Goal: Task Accomplishment & Management: Manage account settings

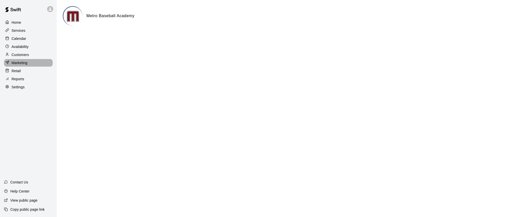
click at [17, 63] on p "Marketing" at bounding box center [20, 62] width 16 height 5
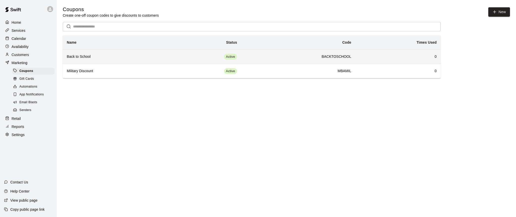
click at [101, 57] on h6 "Back to School" at bounding box center [115, 57] width 96 height 6
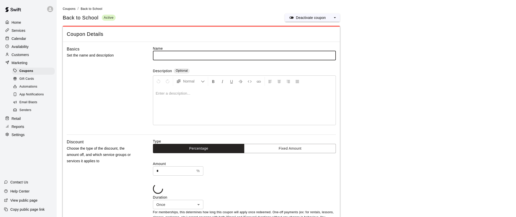
type input "**********"
type input "**"
type input "**********"
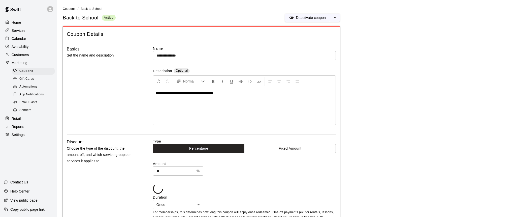
type input "**********"
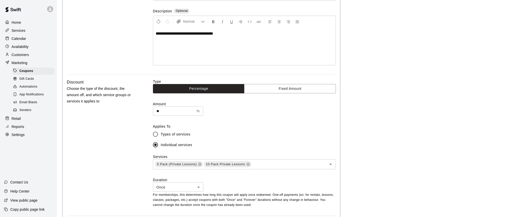
scroll to position [65, 0]
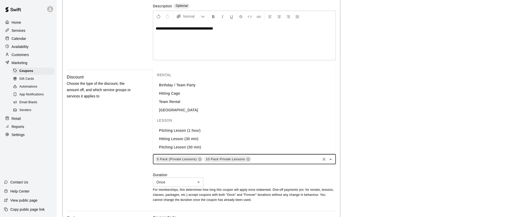
click at [263, 159] on input "text" at bounding box center [286, 159] width 68 height 6
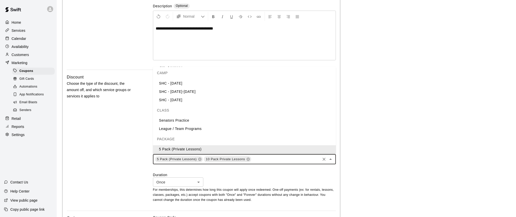
click at [270, 159] on input "text" at bounding box center [286, 159] width 68 height 6
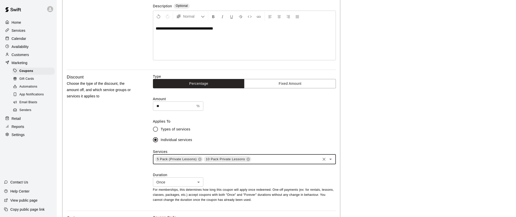
click at [271, 160] on input "text" at bounding box center [286, 159] width 68 height 6
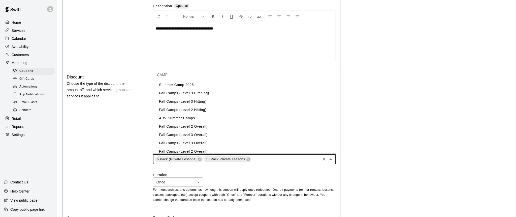
scroll to position [108, 0]
click at [180, 92] on li "Fall Camps (Level 3 Pitching)" at bounding box center [244, 92] width 183 height 8
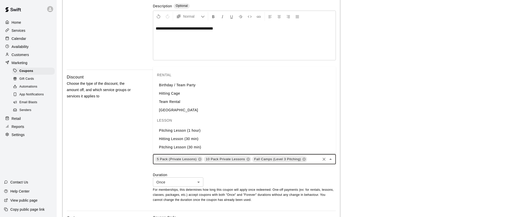
click at [312, 158] on input "text" at bounding box center [314, 159] width 12 height 6
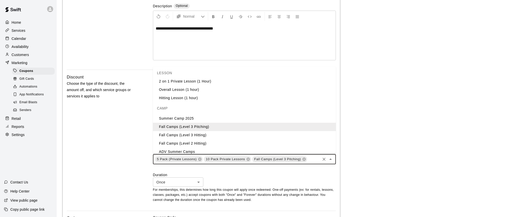
scroll to position [76, 0]
click at [304, 159] on icon at bounding box center [303, 159] width 3 height 3
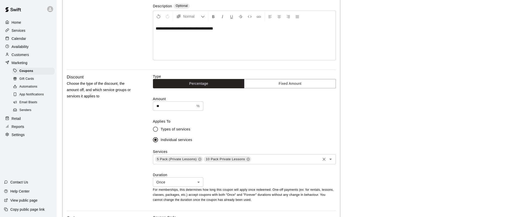
click at [133, 124] on div "Discount Choose the type of the discount, the amount off, and which service gro…" at bounding box center [102, 142] width 70 height 137
click at [191, 158] on input "text" at bounding box center [248, 159] width 142 height 6
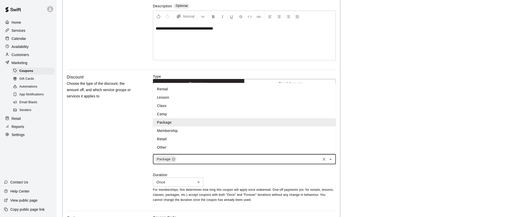
click at [165, 114] on li "Camp" at bounding box center [244, 114] width 183 height 8
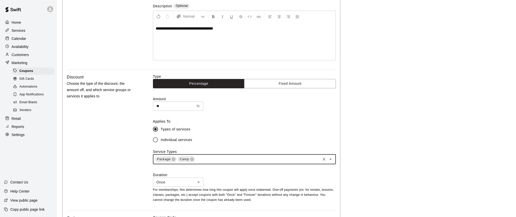
click at [131, 155] on div "Discount Choose the type of the discount, the amount off, and which service gro…" at bounding box center [102, 142] width 70 height 137
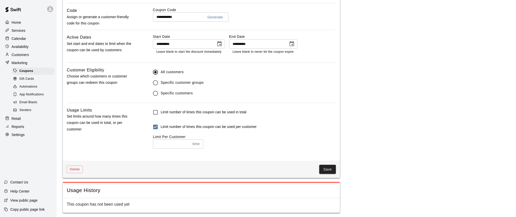
scroll to position [272, 0]
click at [326, 169] on button "Save" at bounding box center [327, 169] width 17 height 9
